Goal: Task Accomplishment & Management: Use online tool/utility

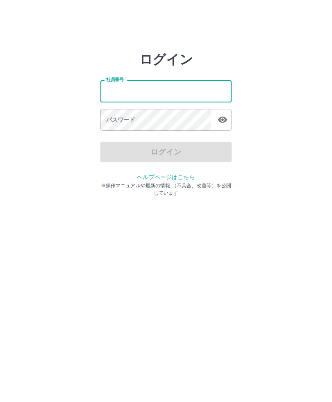
scroll to position [0, 0]
click at [227, 119] on icon "button" at bounding box center [223, 120] width 10 height 10
type input "*******"
click at [111, 123] on div "パスワード パスワード" at bounding box center [165, 120] width 131 height 23
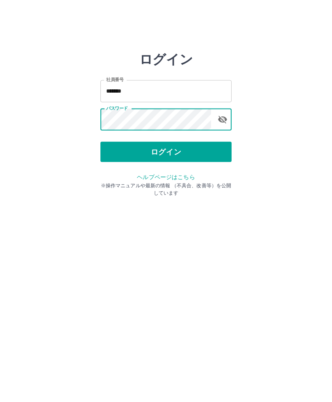
click at [118, 142] on button "ログイン" at bounding box center [165, 152] width 131 height 20
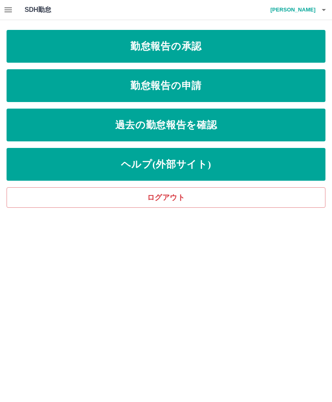
click at [163, 42] on link "勤怠報告の承認" at bounding box center [166, 46] width 319 height 33
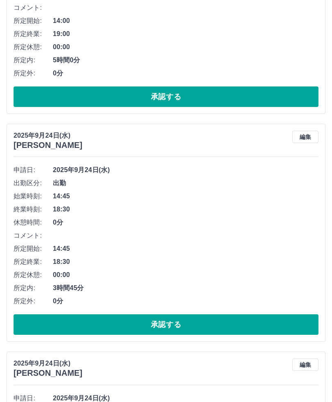
scroll to position [200, 0]
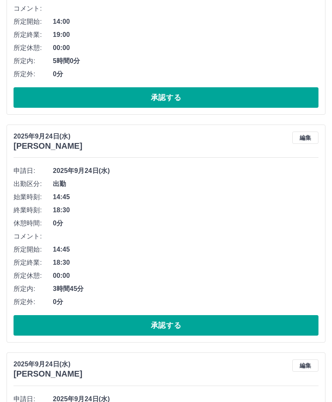
click at [148, 334] on button "承認する" at bounding box center [166, 325] width 305 height 20
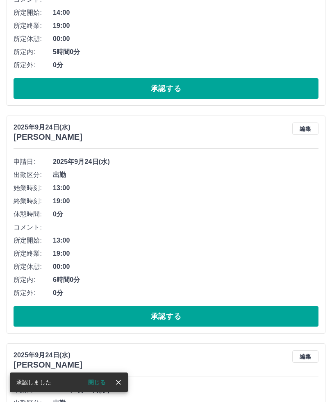
scroll to position [233, 0]
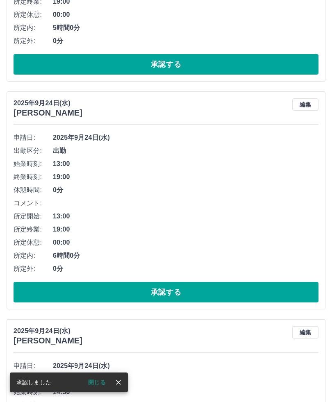
click at [126, 292] on button "承認する" at bounding box center [166, 292] width 305 height 20
click at [102, 297] on button "承認する" at bounding box center [166, 292] width 305 height 20
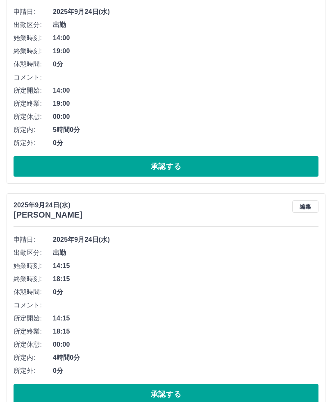
scroll to position [131, 0]
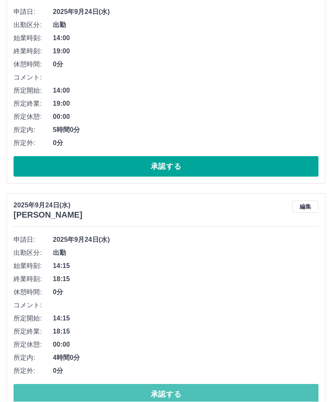
click at [173, 396] on button "承認する" at bounding box center [166, 394] width 305 height 20
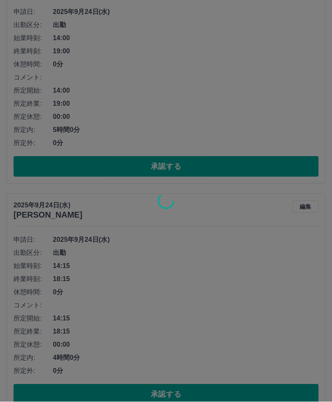
scroll to position [0, 0]
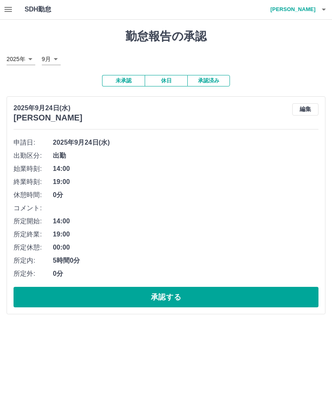
click at [161, 303] on button "承認する" at bounding box center [166, 297] width 305 height 20
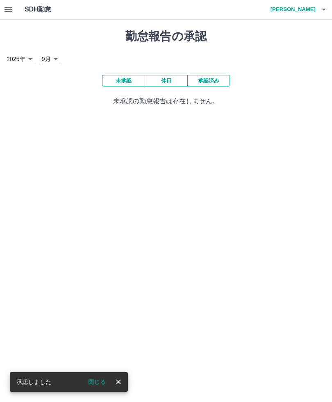
click at [214, 81] on button "承認済み" at bounding box center [208, 80] width 43 height 11
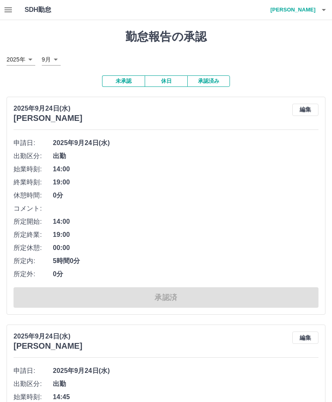
click at [319, 5] on button "button" at bounding box center [324, 10] width 16 height 20
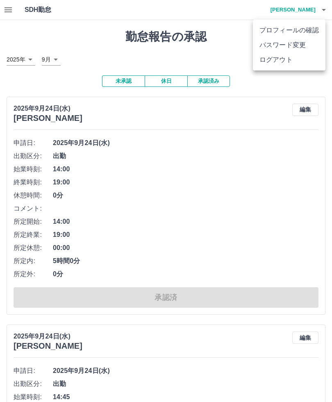
click at [266, 58] on li "ログアウト" at bounding box center [289, 59] width 73 height 15
